Goal: Information Seeking & Learning: Learn about a topic

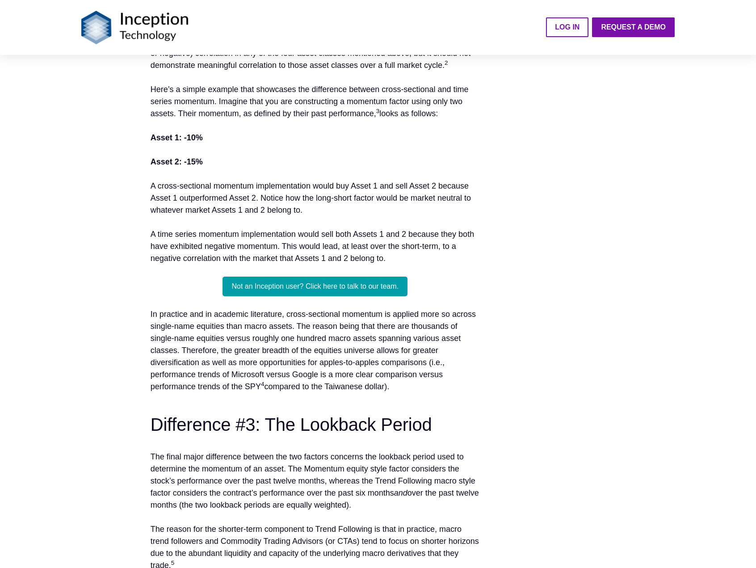
scroll to position [715, 0]
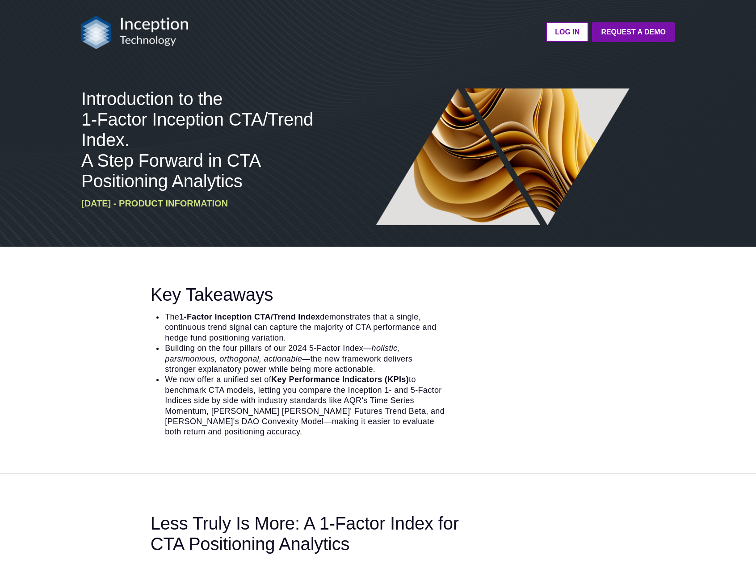
click at [104, 417] on div "Key Takeaways The 1-Factor Inception CTA/Trend Index demonstrates that a single…" at bounding box center [302, 360] width 443 height 153
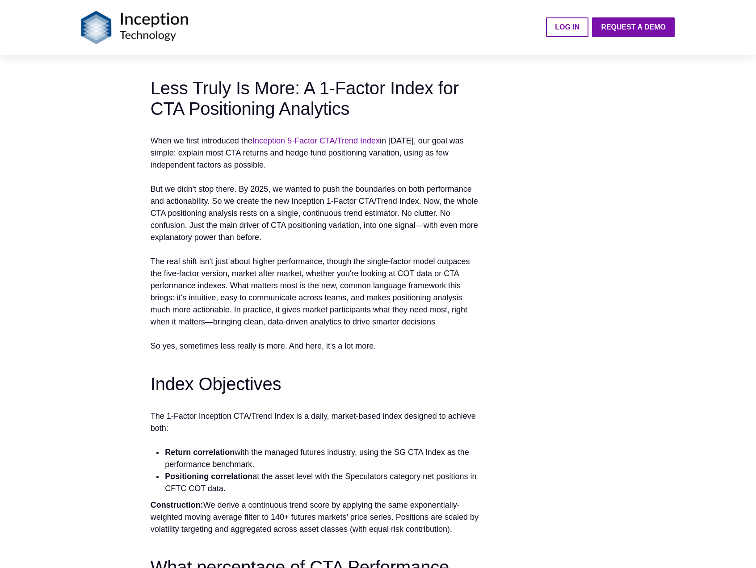
scroll to position [447, 0]
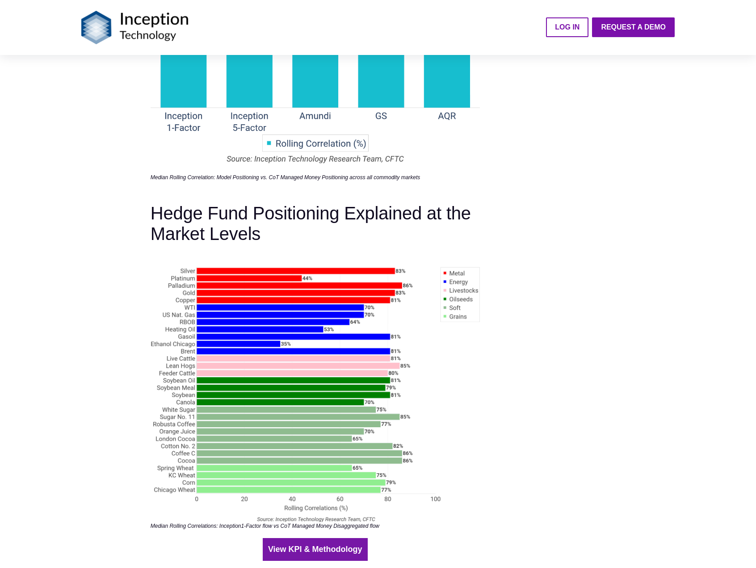
scroll to position [1653, 0]
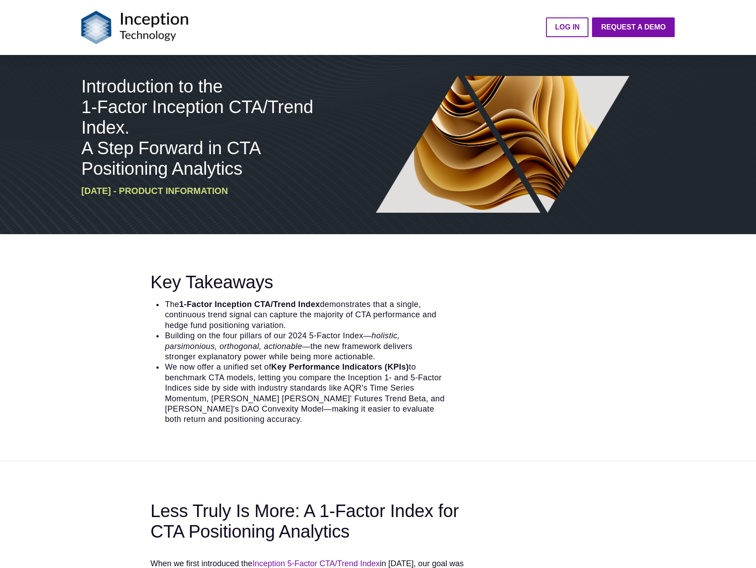
scroll to position [0, 0]
